Goal: Information Seeking & Learning: Learn about a topic

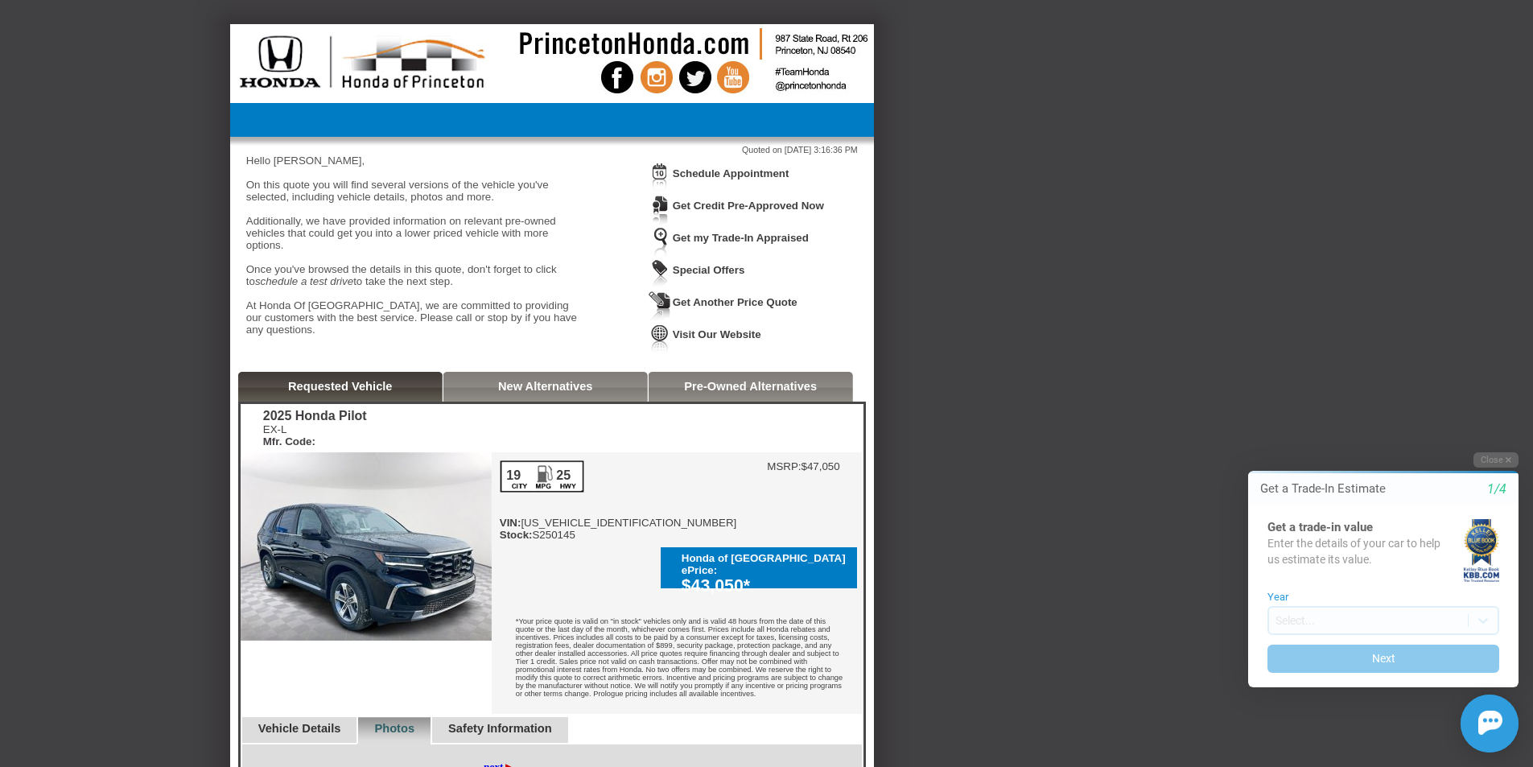
click at [555, 389] on link "New Alternatives" at bounding box center [545, 386] width 95 height 13
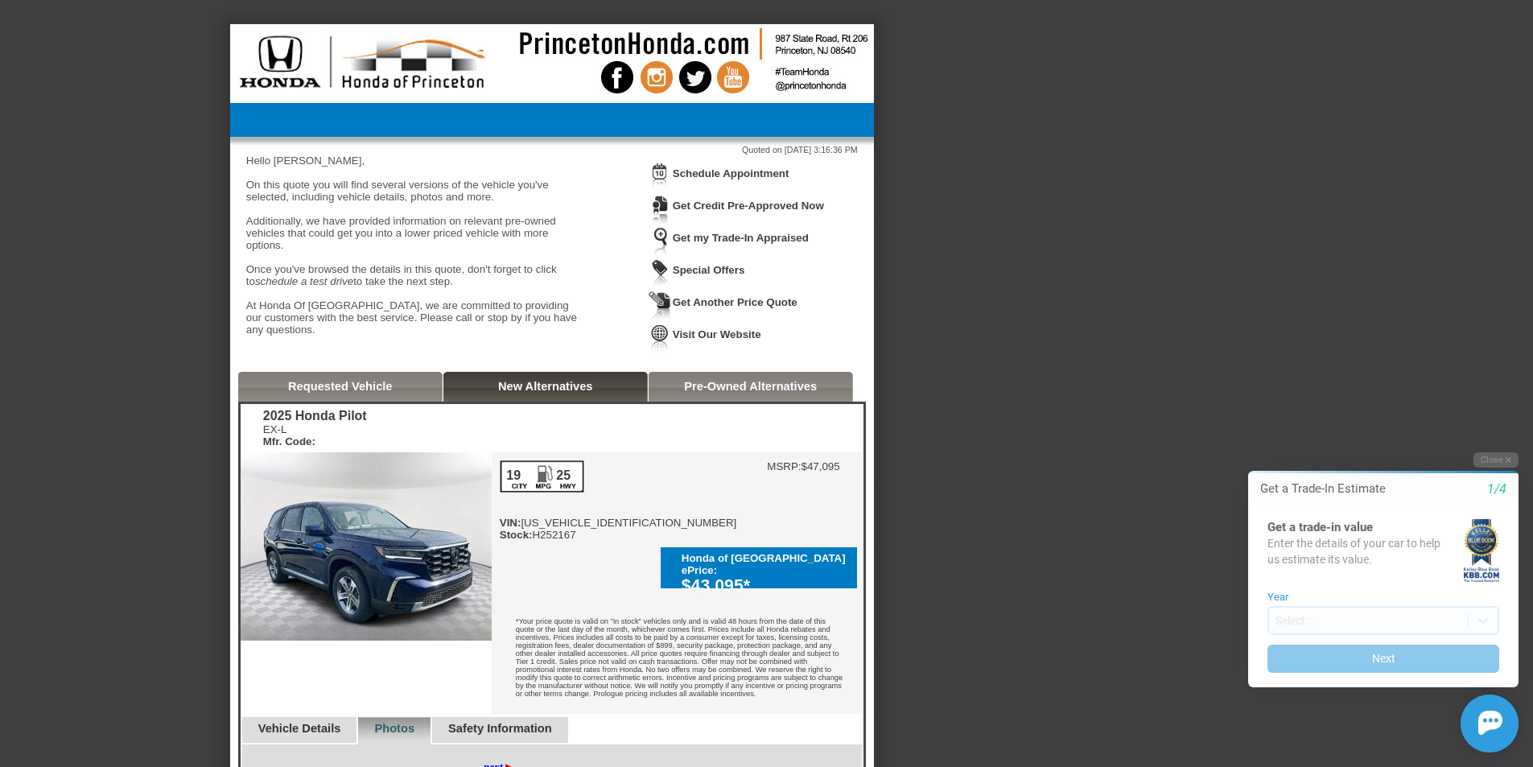
click at [332, 391] on link "Requested Vehicle" at bounding box center [340, 386] width 105 height 13
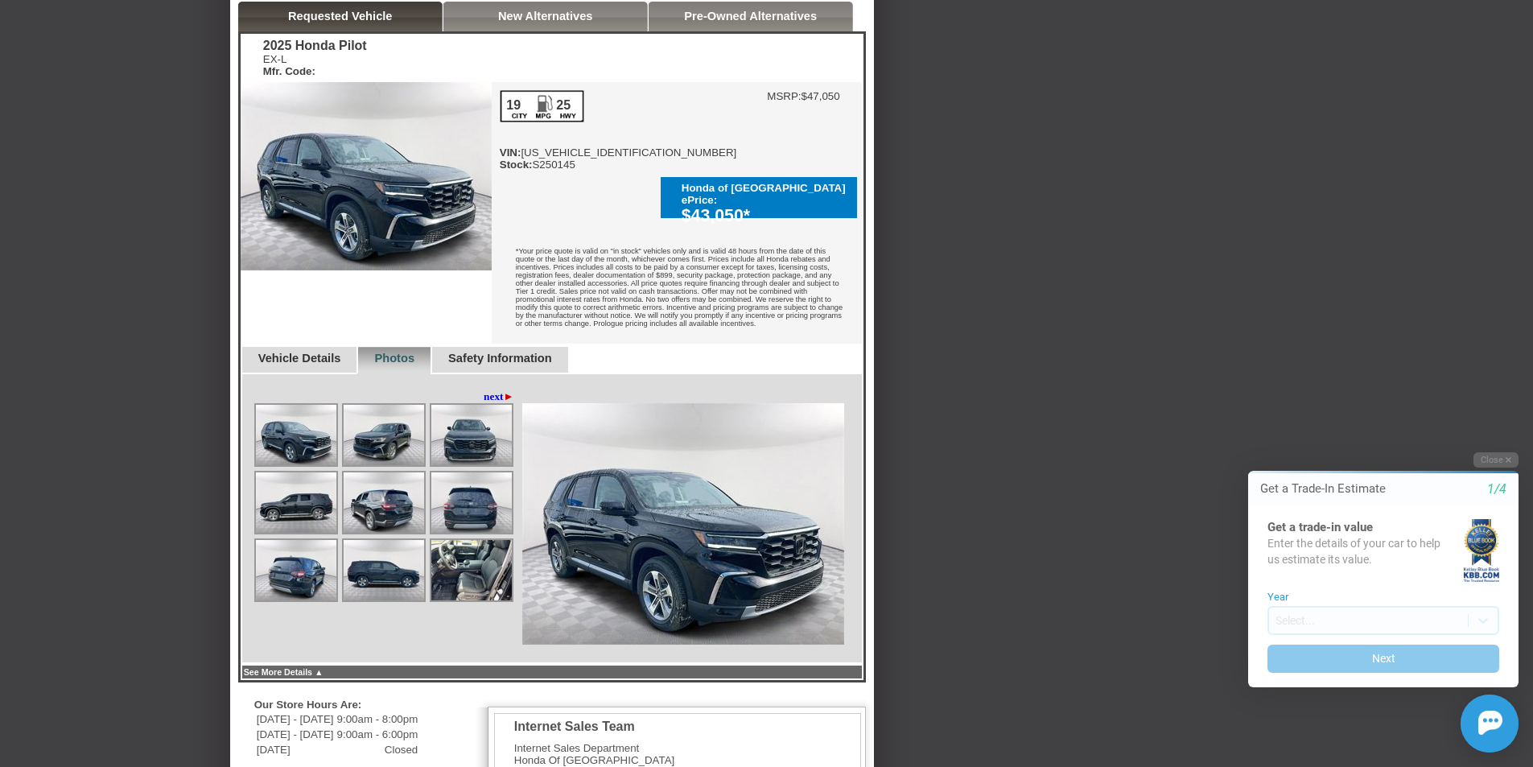
scroll to position [483, 0]
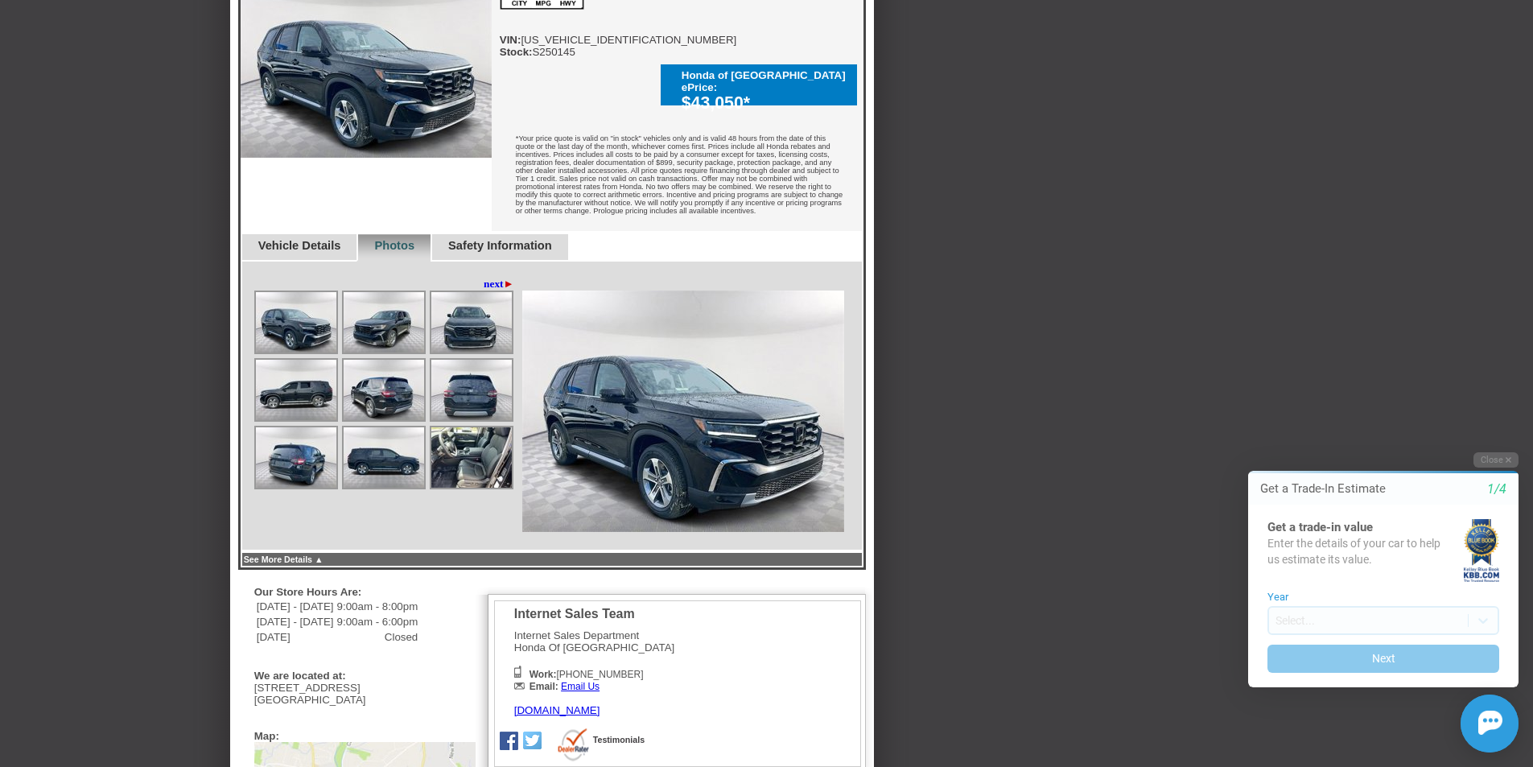
click at [470, 439] on img at bounding box center [471, 457] width 80 height 60
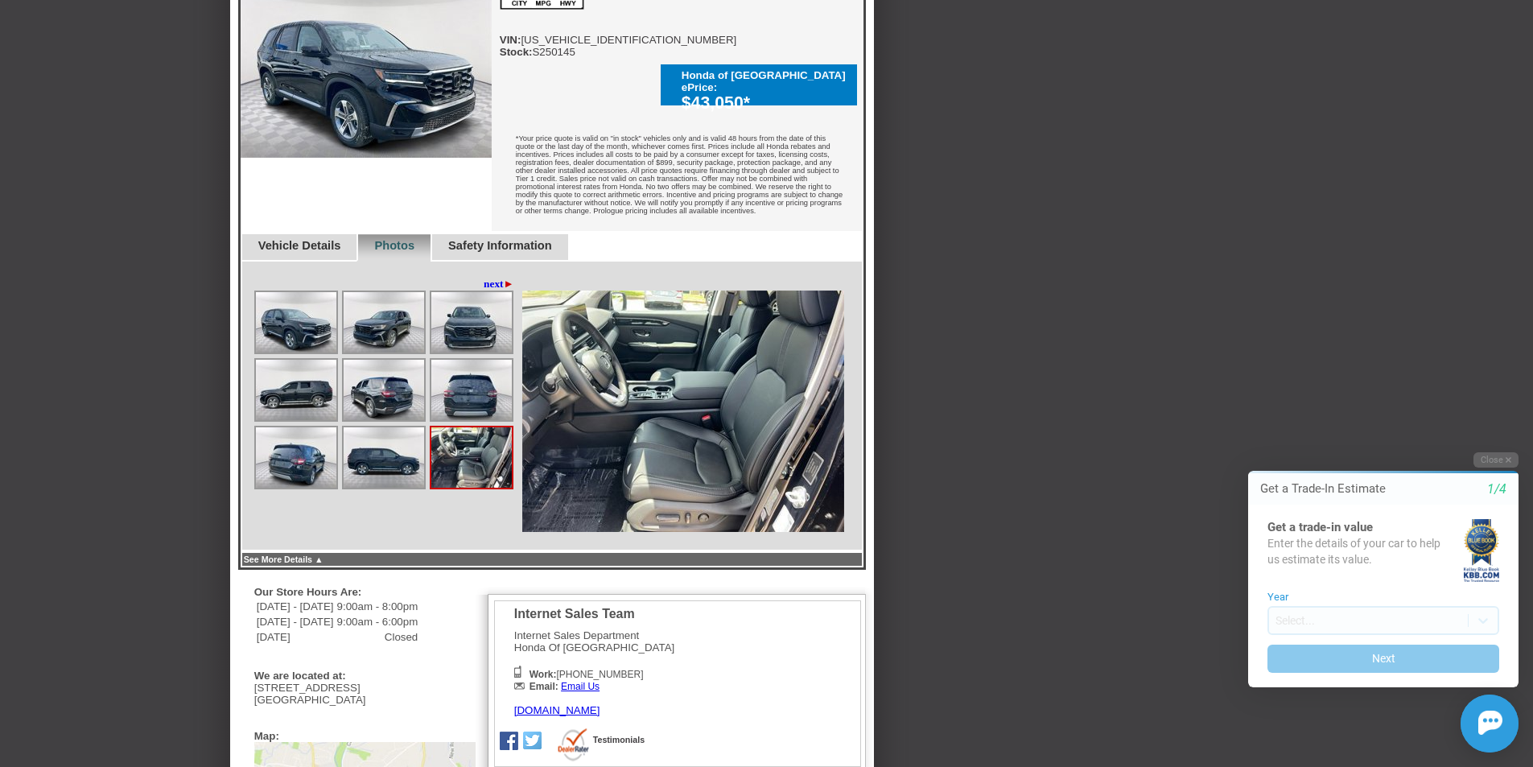
click at [400, 443] on img at bounding box center [384, 457] width 80 height 60
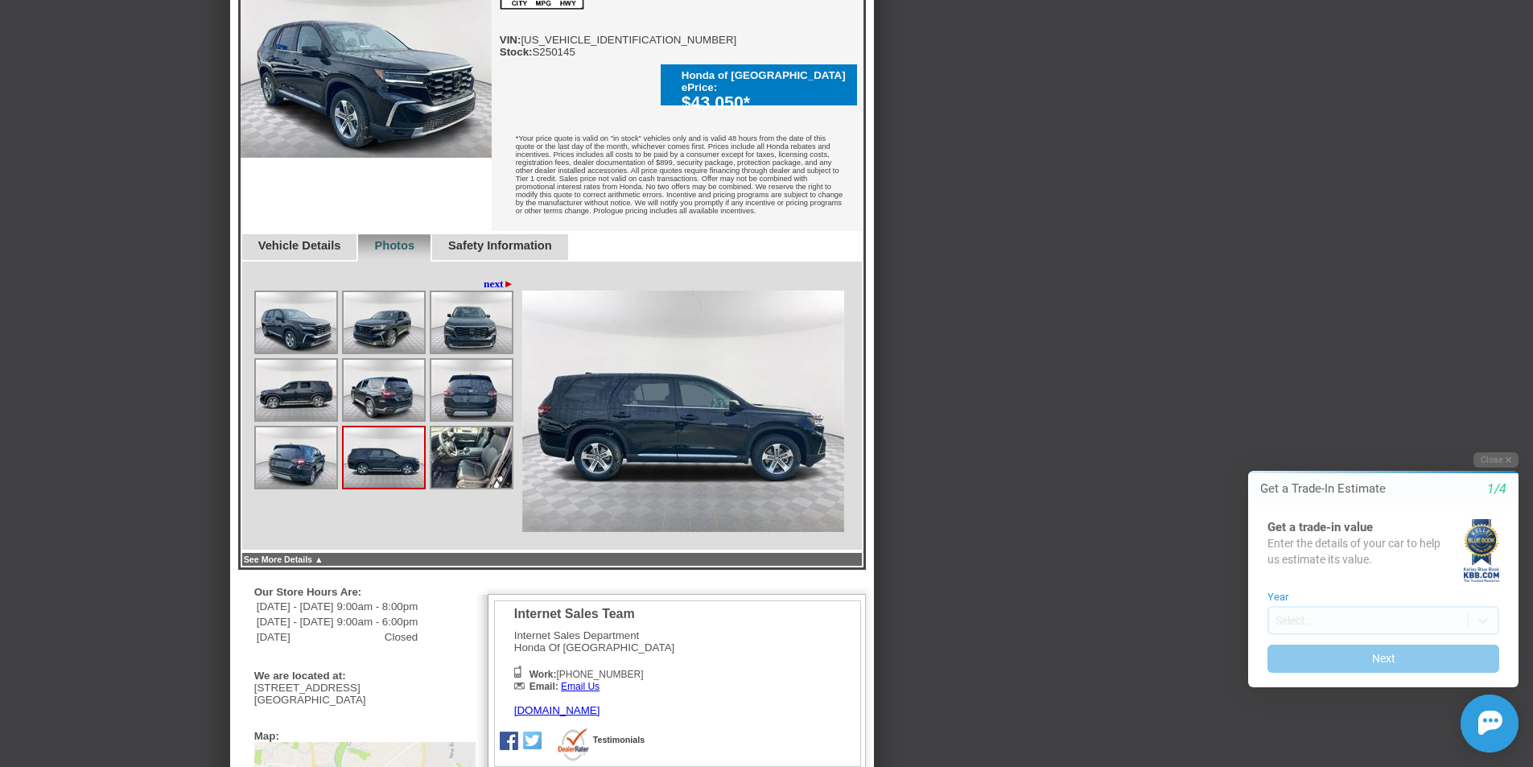
click at [320, 443] on img at bounding box center [296, 457] width 80 height 60
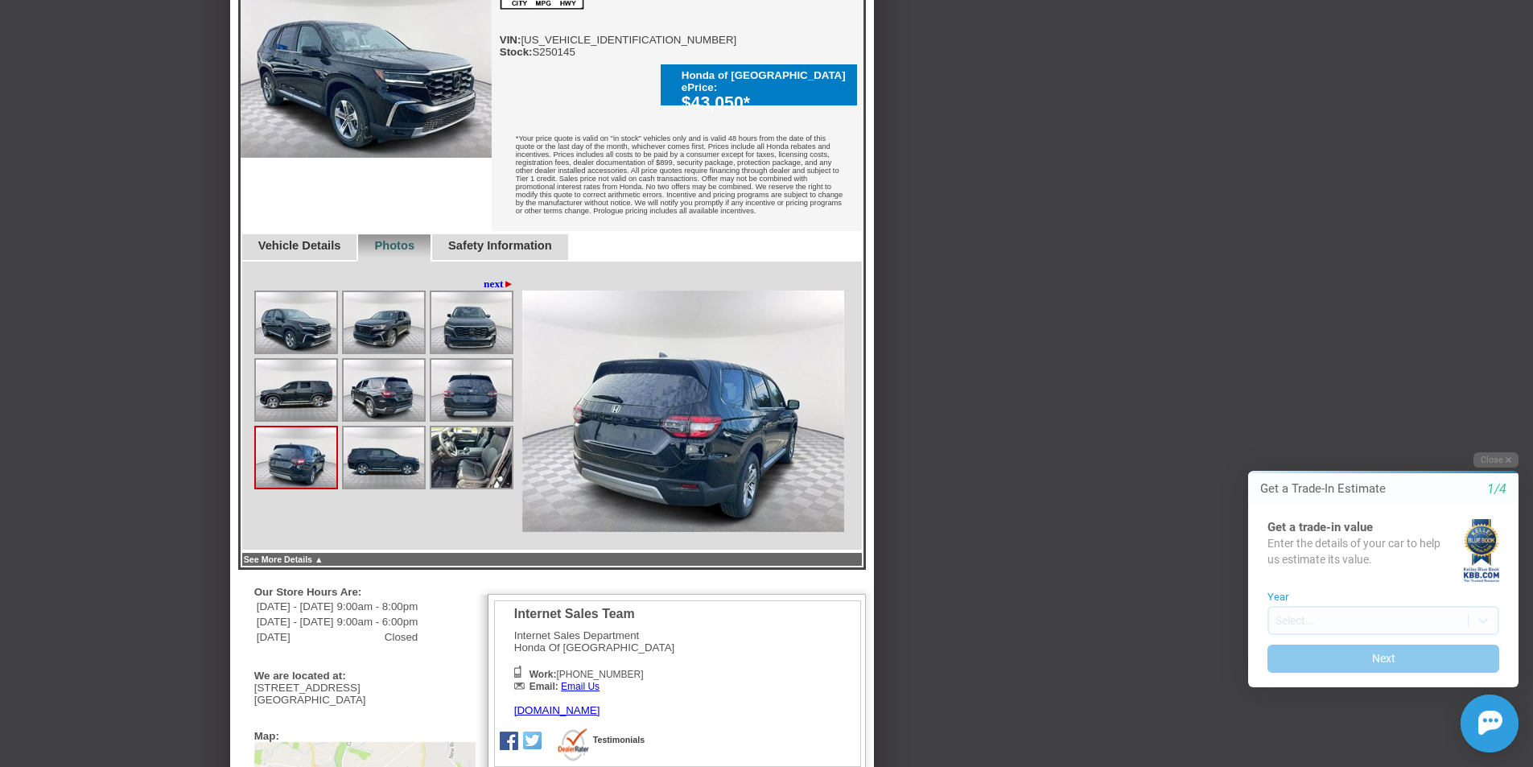
click at [298, 239] on link "Vehicle Details" at bounding box center [299, 245] width 83 height 13
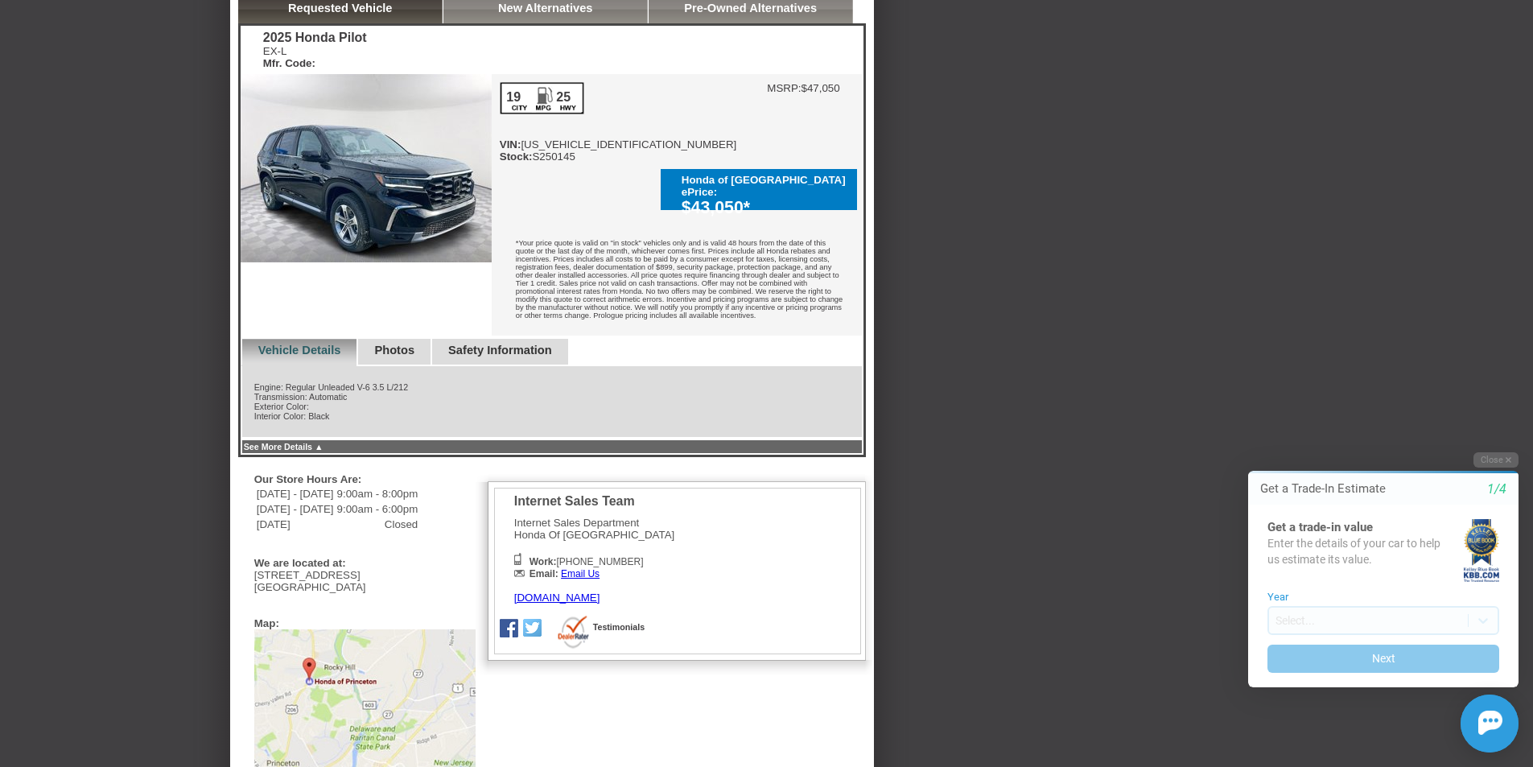
scroll to position [319, 0]
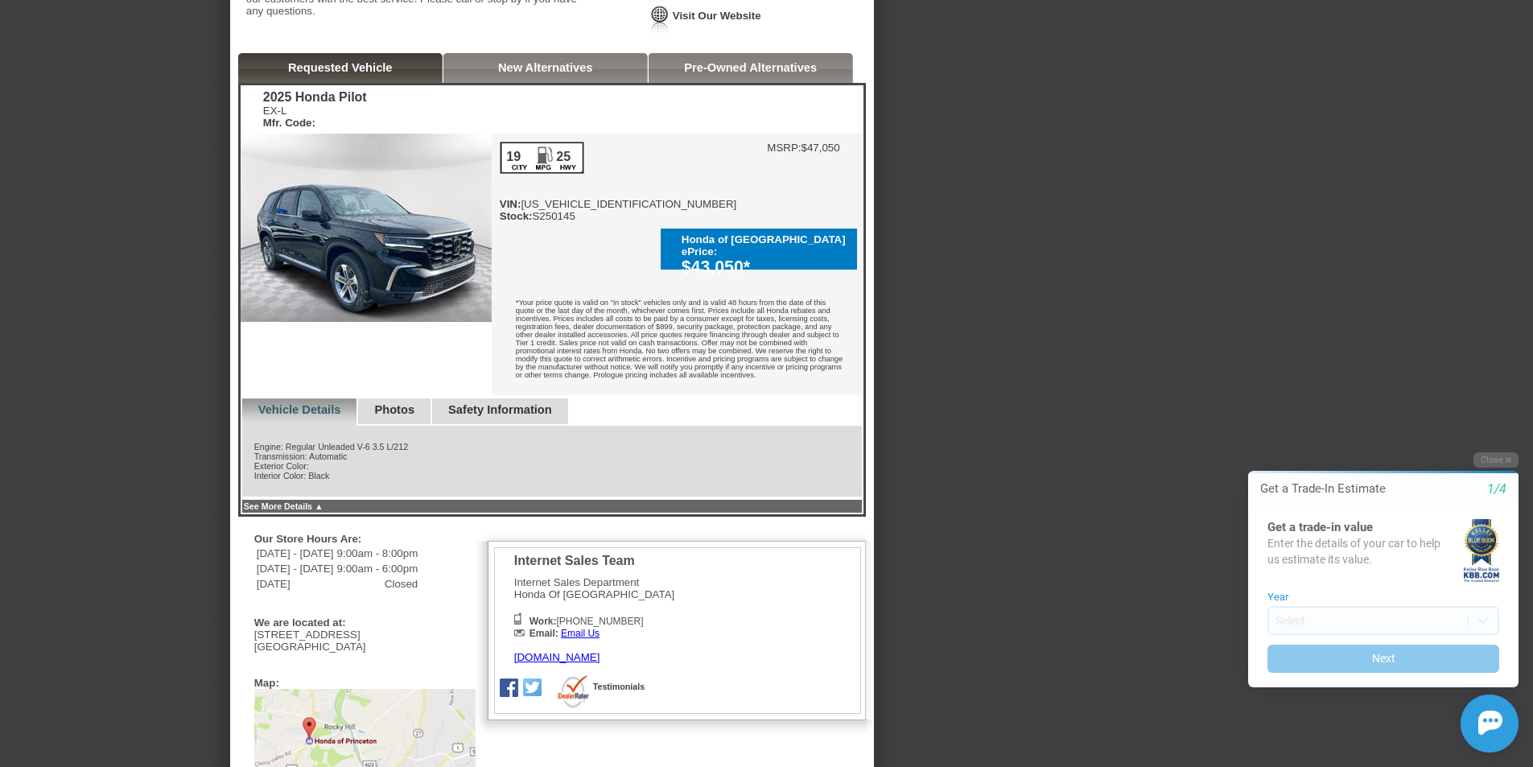
click at [513, 407] on div "Safety Information" at bounding box center [500, 411] width 138 height 27
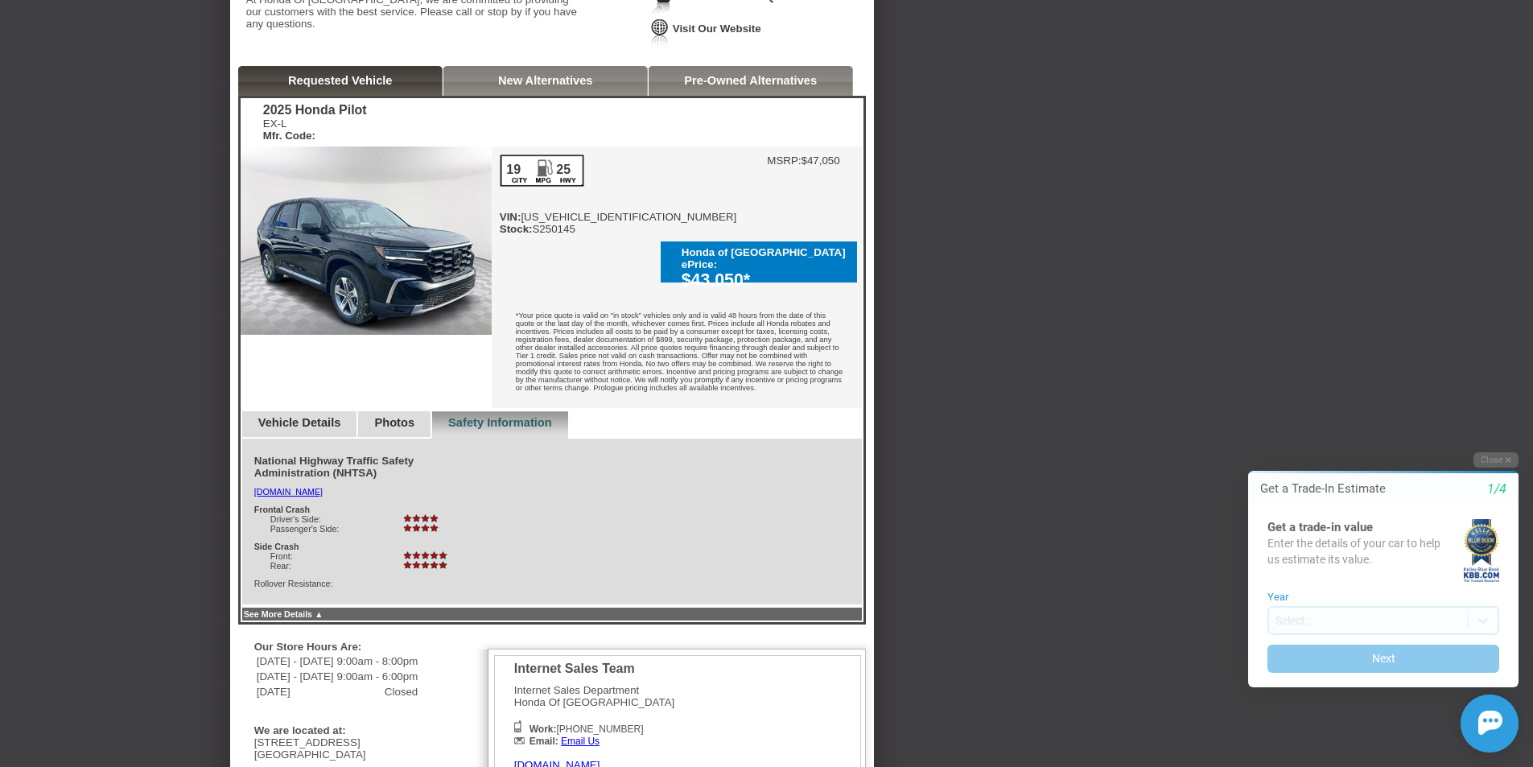
scroll to position [158, 0]
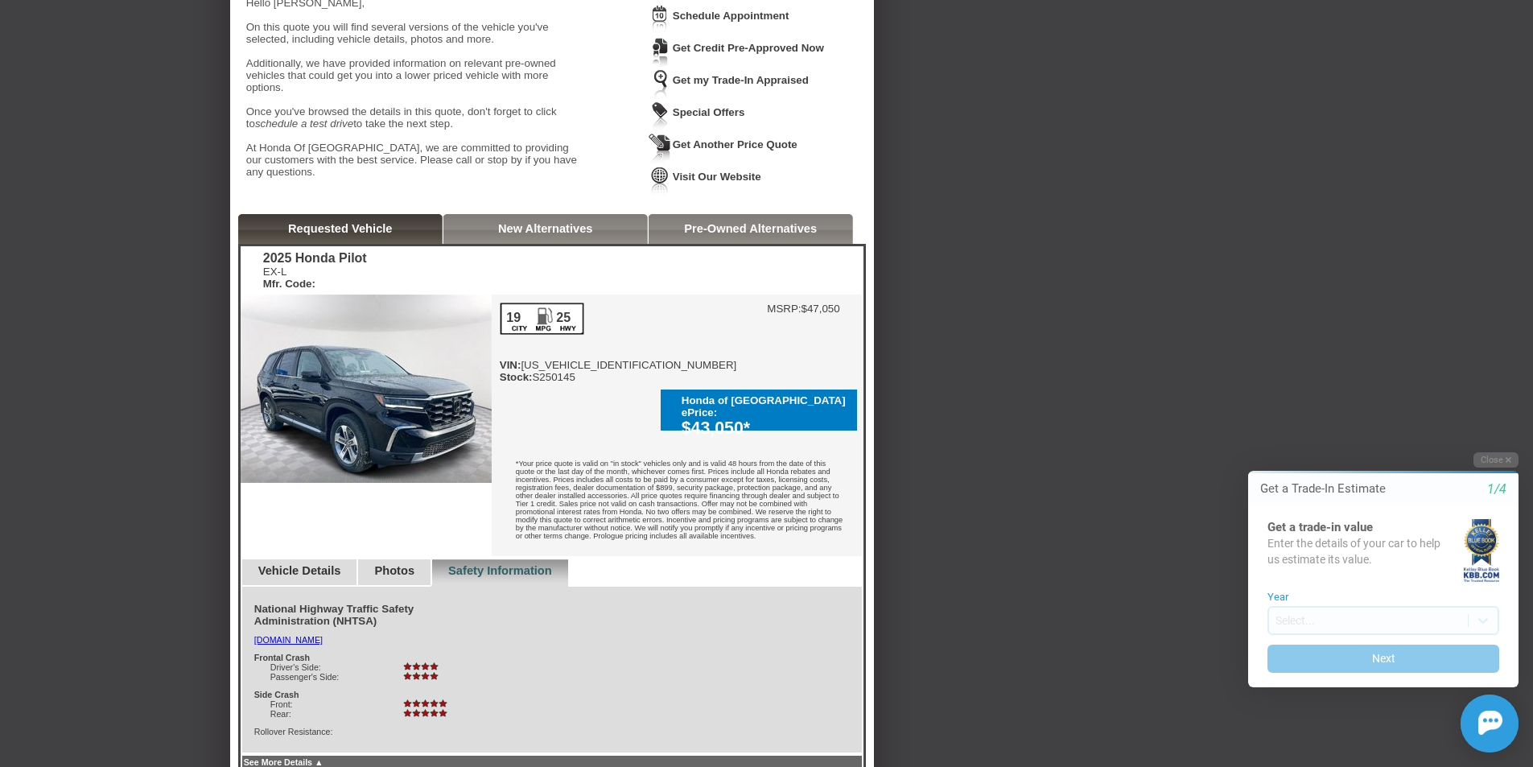
click at [259, 564] on link "Vehicle Details" at bounding box center [299, 570] width 83 height 13
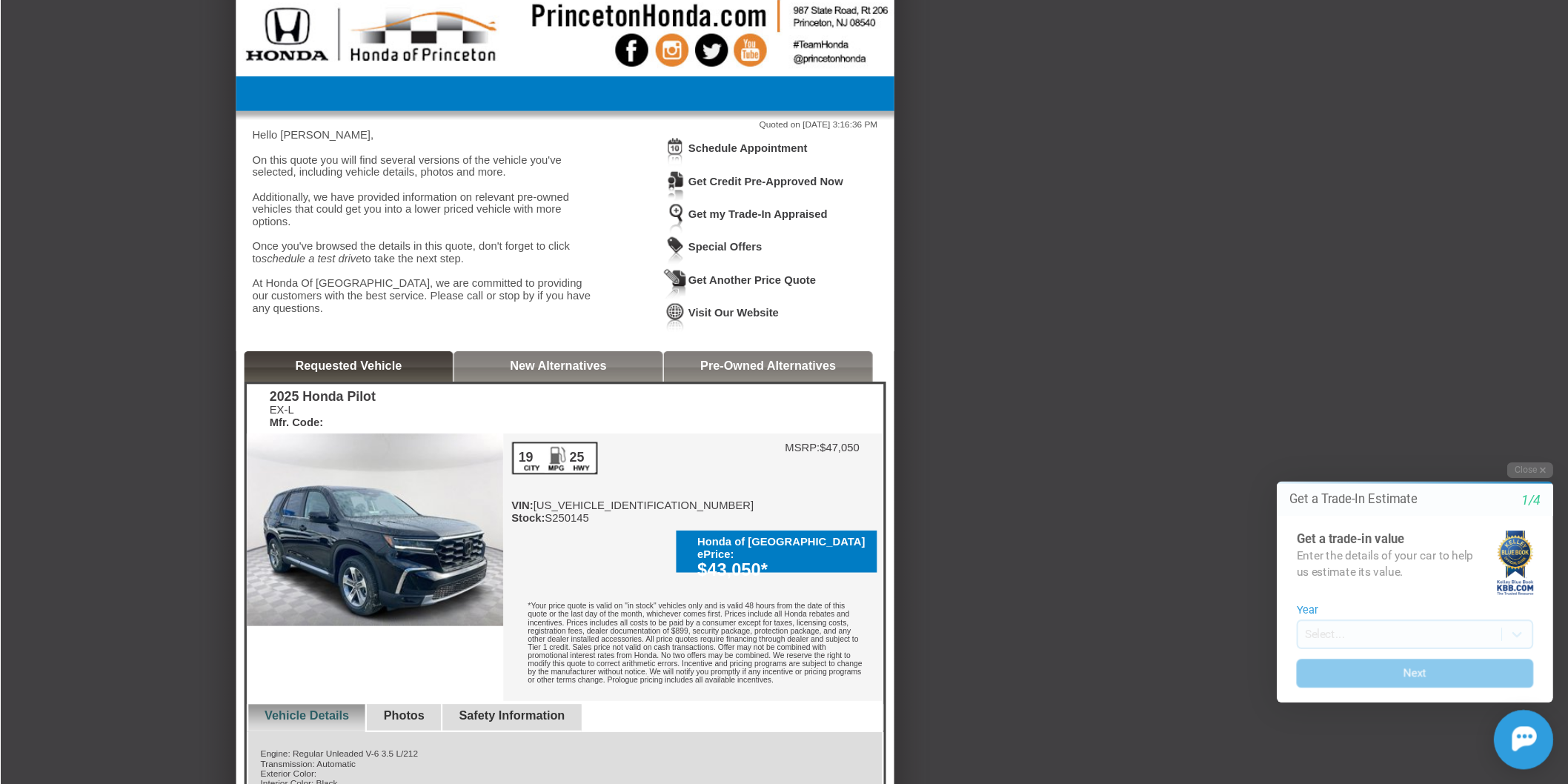
scroll to position [0, 0]
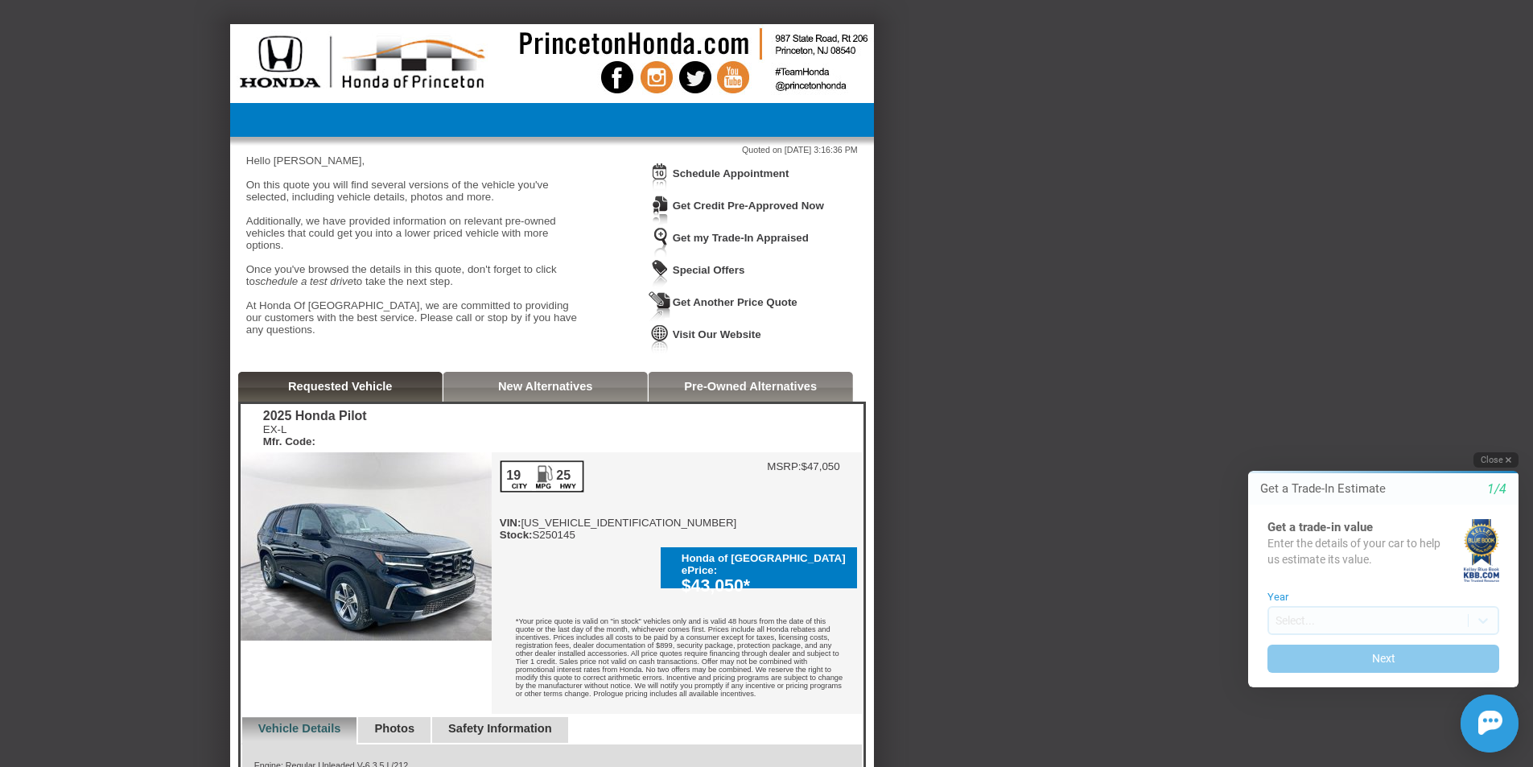
click at [1503, 455] on button "Close" at bounding box center [1496, 459] width 45 height 15
